Goal: Task Accomplishment & Management: Manage account settings

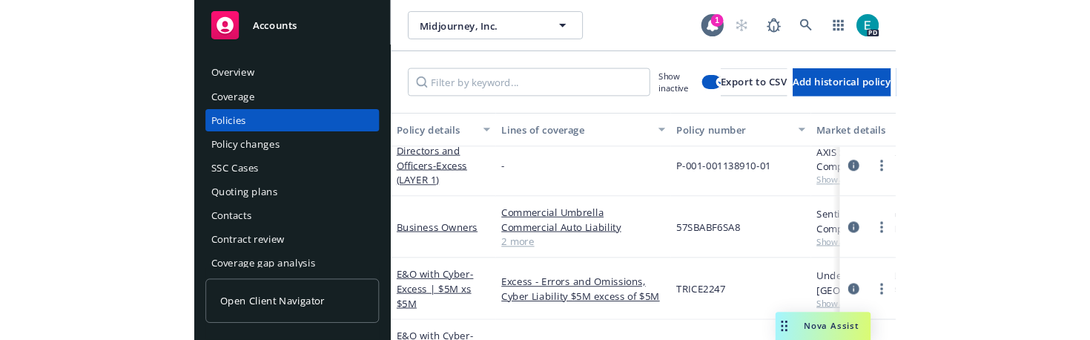
scroll to position [251, 0]
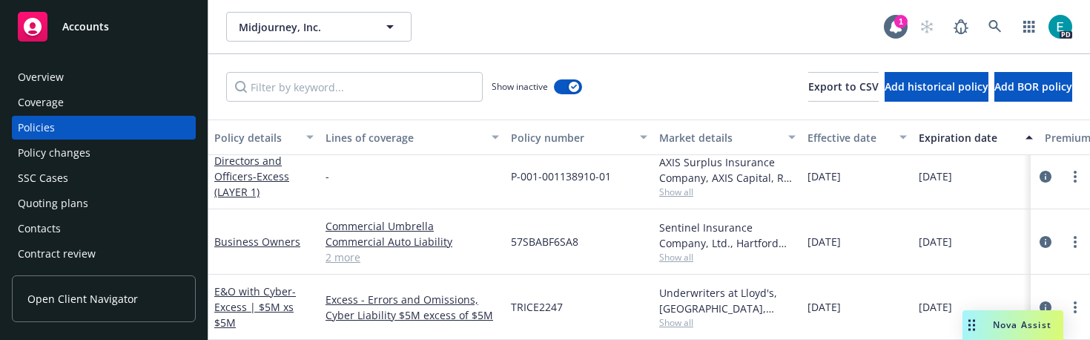
click at [872, 278] on div "[DATE]" at bounding box center [857, 306] width 111 height 65
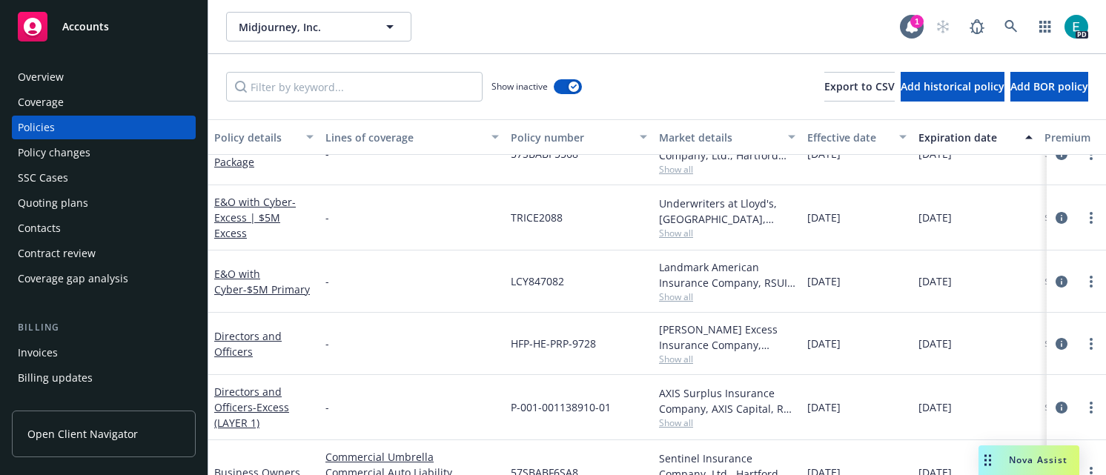
scroll to position [0, 0]
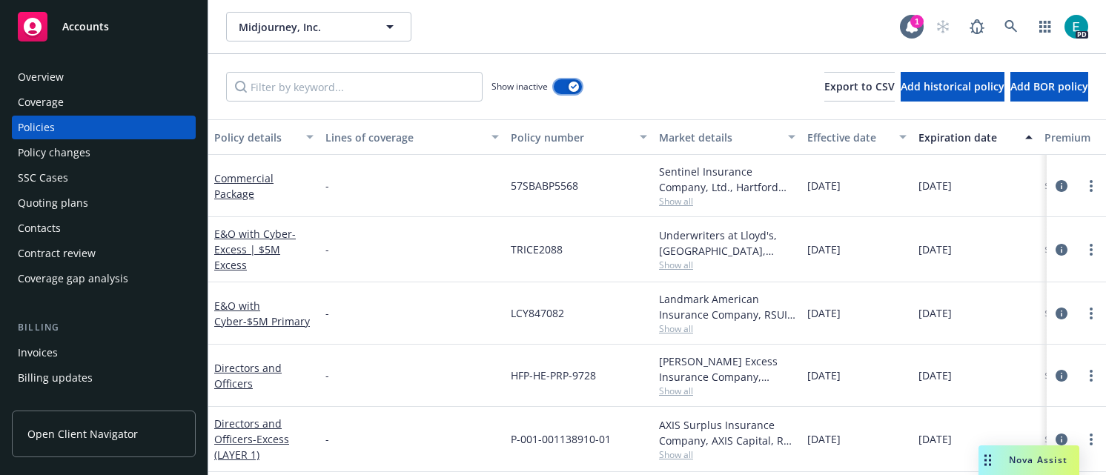
click at [560, 85] on button "button" at bounding box center [568, 86] width 28 height 15
